Goal: Find specific page/section: Locate item on page

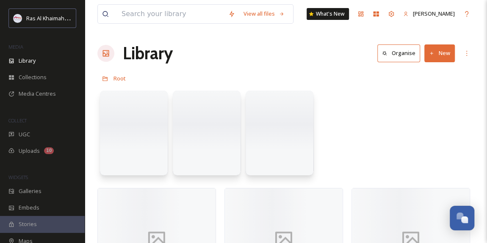
scroll to position [268, 0]
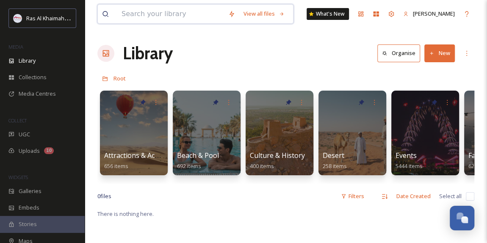
click at [173, 16] on input at bounding box center [170, 14] width 107 height 19
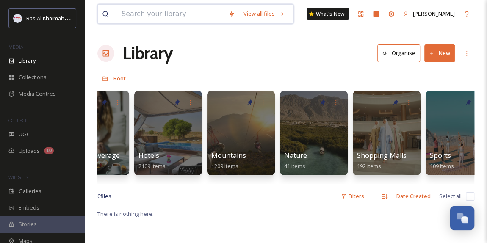
scroll to position [0, 479]
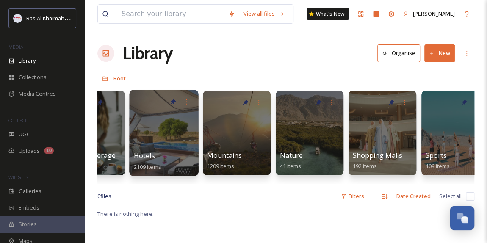
click at [163, 135] on div at bounding box center [163, 133] width 69 height 86
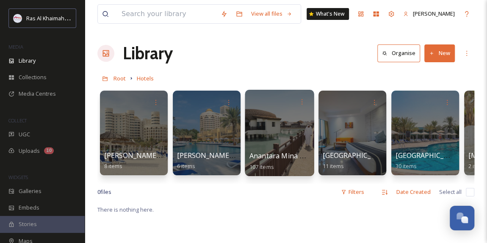
click at [303, 128] on div at bounding box center [279, 133] width 69 height 86
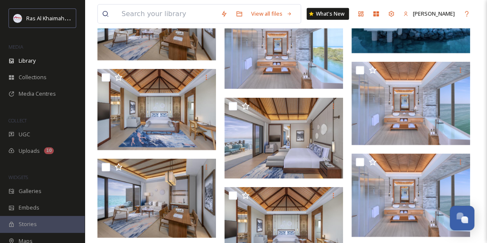
scroll to position [1012, 0]
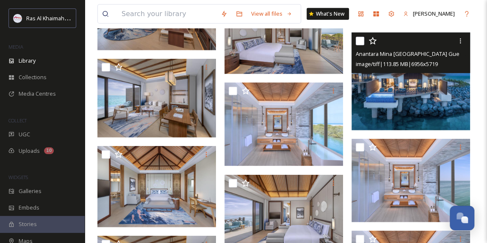
click at [413, 96] on img at bounding box center [410, 81] width 118 height 97
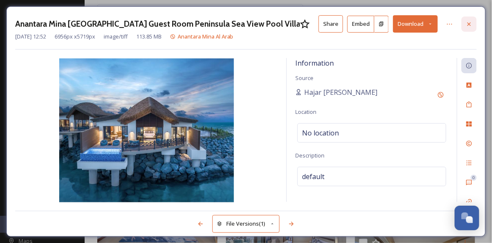
click at [470, 21] on icon at bounding box center [469, 24] width 7 height 7
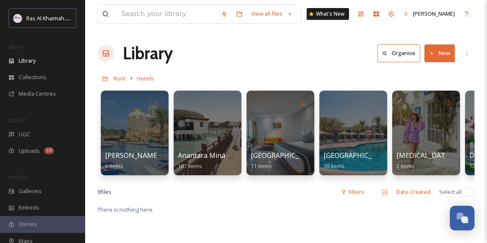
scroll to position [0, 67]
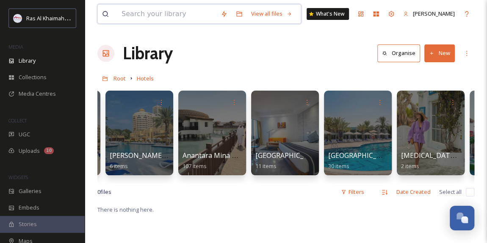
click at [160, 11] on input at bounding box center [166, 14] width 99 height 19
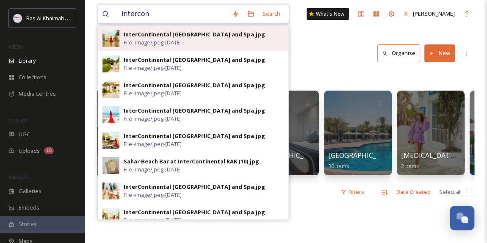
type input "intercon"
click at [164, 36] on div "InterContinental [GEOGRAPHIC_DATA] and Spa.jpg" at bounding box center [194, 34] width 141 height 8
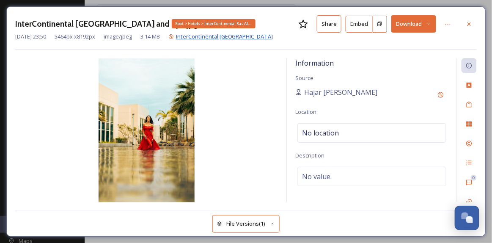
click at [244, 36] on span "InterContinental [GEOGRAPHIC_DATA]" at bounding box center [224, 37] width 97 height 8
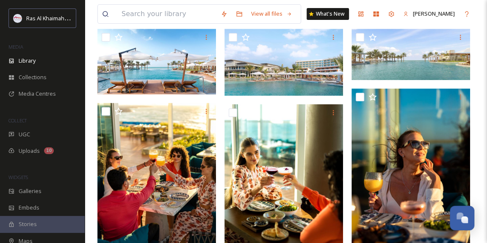
scroll to position [123, 0]
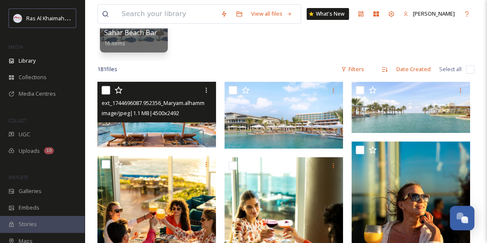
click at [166, 132] on img at bounding box center [156, 115] width 118 height 66
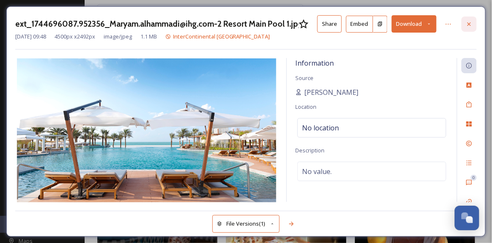
click at [472, 25] on icon at bounding box center [469, 24] width 7 height 7
